Goal: Task Accomplishment & Management: Manage account settings

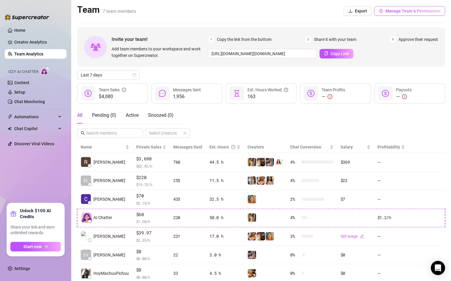
click at [426, 14] on button "Manage Team & Permissions" at bounding box center [409, 10] width 71 height 9
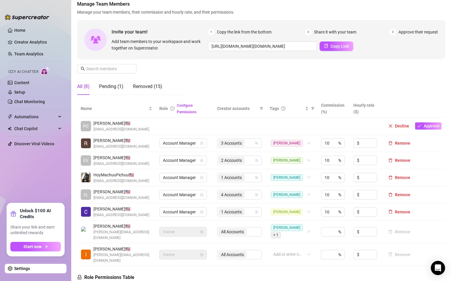
scroll to position [42, 0]
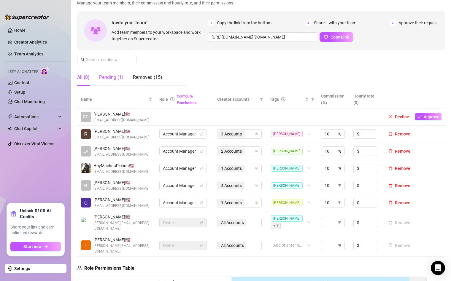
click at [115, 77] on div "Pending (1)" at bounding box center [111, 77] width 24 height 7
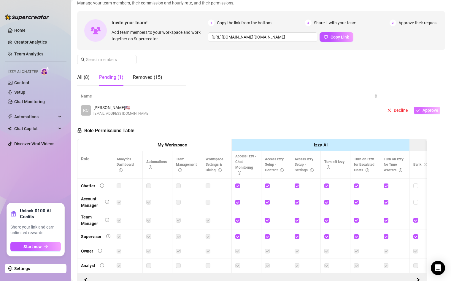
click at [428, 110] on span "Approve" at bounding box center [431, 110] width 16 height 5
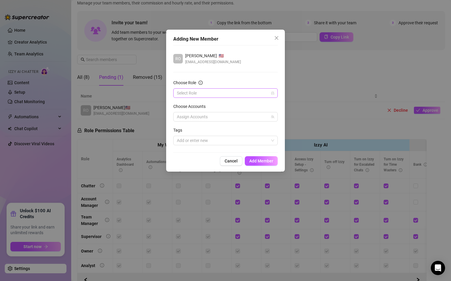
click at [235, 96] on input "Choose Role" at bounding box center [223, 93] width 92 height 9
click at [231, 112] on div "Account Manager" at bounding box center [225, 114] width 95 height 7
click at [230, 116] on div at bounding box center [223, 117] width 96 height 8
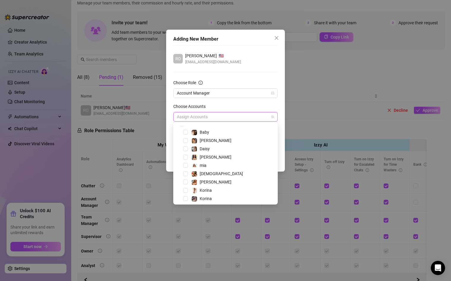
scroll to position [15, 0]
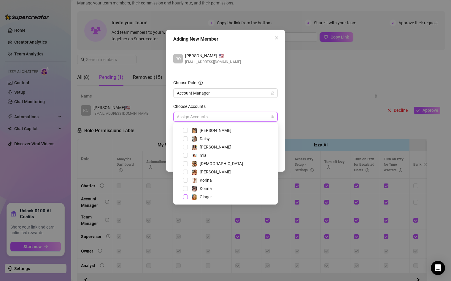
click at [186, 196] on span "Select tree node" at bounding box center [185, 197] width 5 height 5
click at [238, 105] on div "Choose Accounts" at bounding box center [225, 107] width 104 height 9
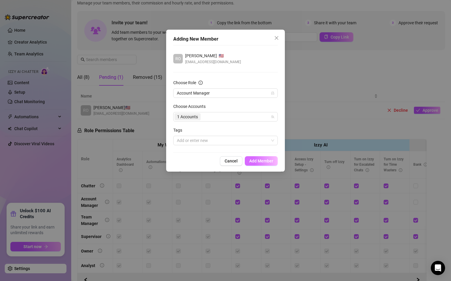
click at [267, 161] on span "Add Member" at bounding box center [261, 161] width 24 height 5
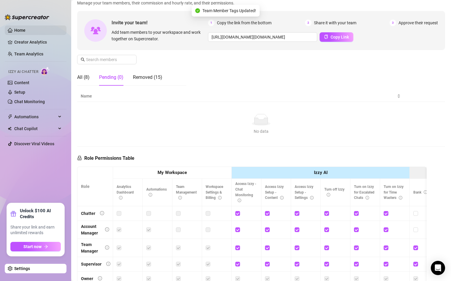
click at [16, 31] on link "Home" at bounding box center [19, 30] width 11 height 5
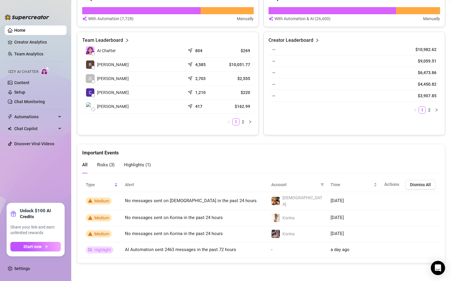
scroll to position [238, 0]
